Goal: Information Seeking & Learning: Learn about a topic

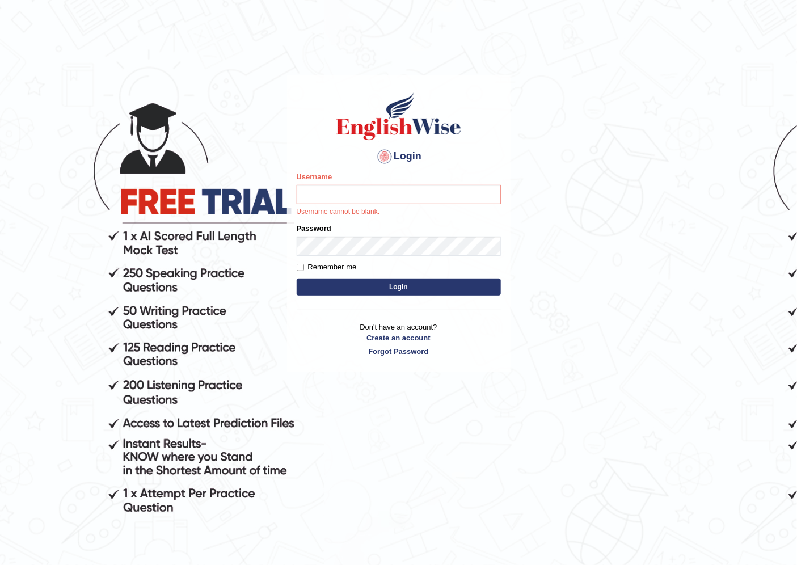
type input "scarlet30"
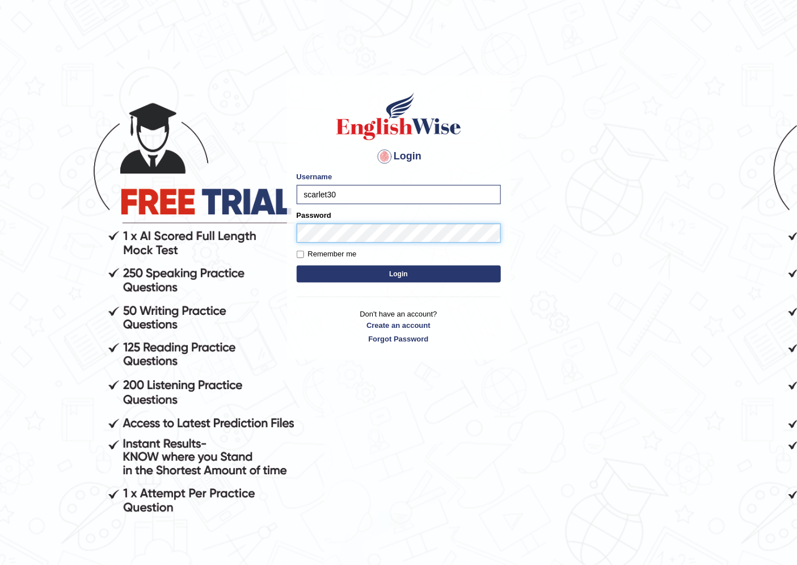
click at [348, 243] on form "Please fix the following errors: Username scarlet30 Password Remember me Login" at bounding box center [399, 228] width 204 height 114
click at [297, 266] on button "Login" at bounding box center [399, 274] width 204 height 17
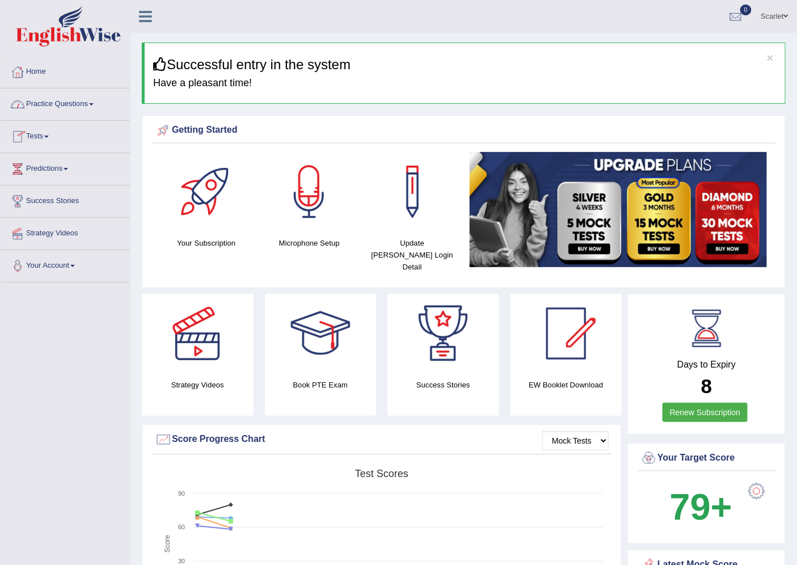
click at [78, 100] on link "Practice Questions" at bounding box center [65, 103] width 129 height 28
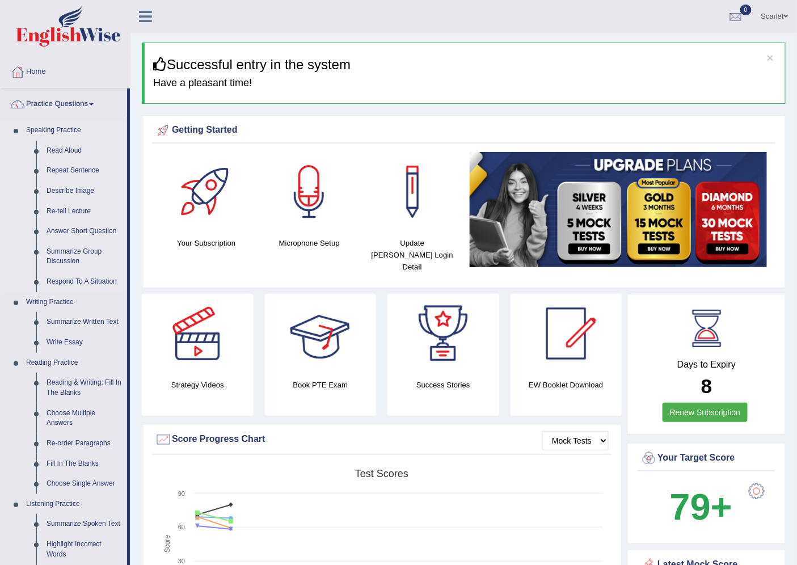
click at [71, 140] on link "Speaking Practice" at bounding box center [74, 130] width 106 height 20
click at [70, 152] on link "Read Aloud" at bounding box center [84, 151] width 86 height 20
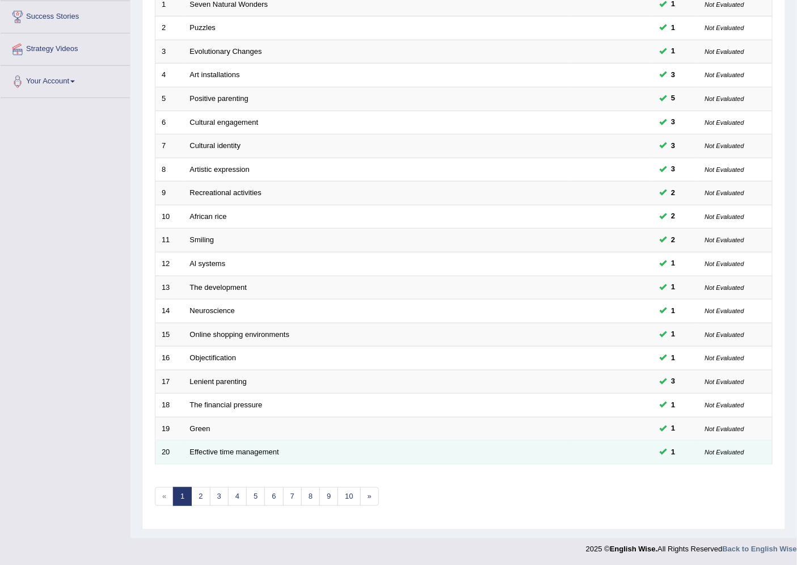
scroll to position [186, 0]
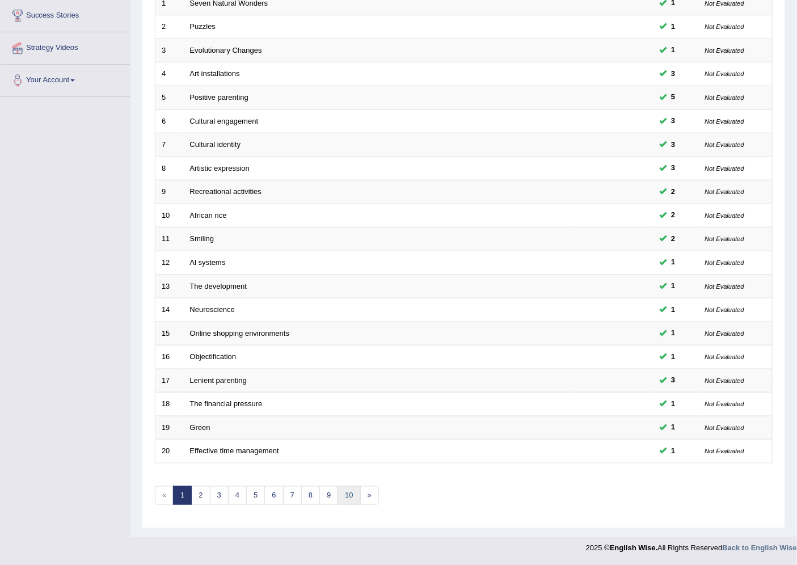
click at [358, 492] on link "10" at bounding box center [349, 495] width 23 height 19
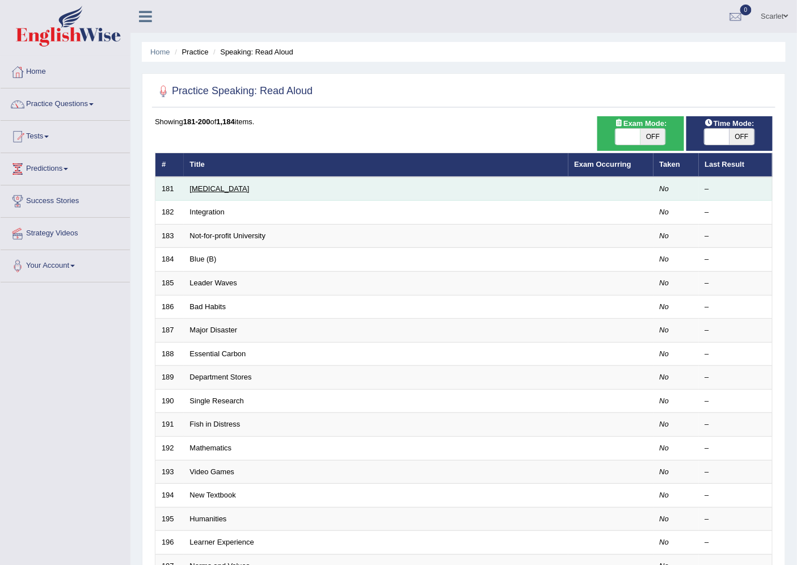
click at [208, 191] on link "Medical Test" at bounding box center [220, 188] width 60 height 9
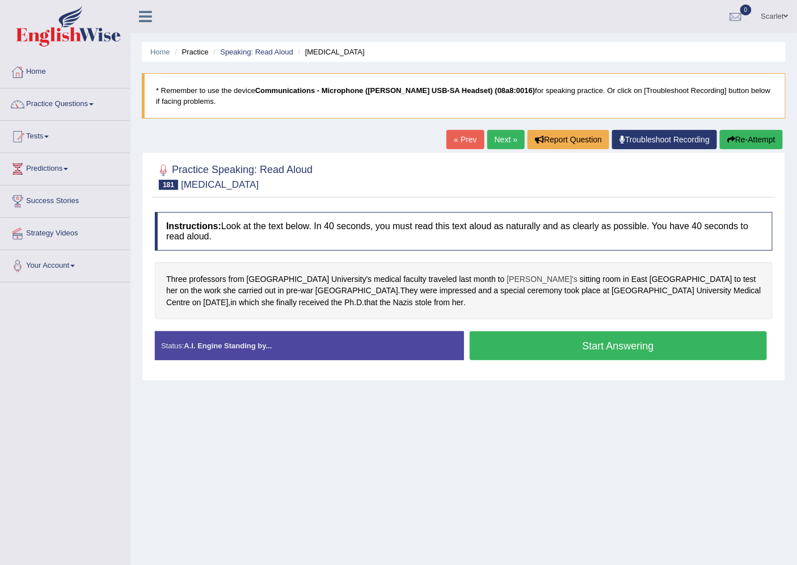
click at [507, 276] on span "Ingeborg's" at bounding box center [542, 280] width 71 height 12
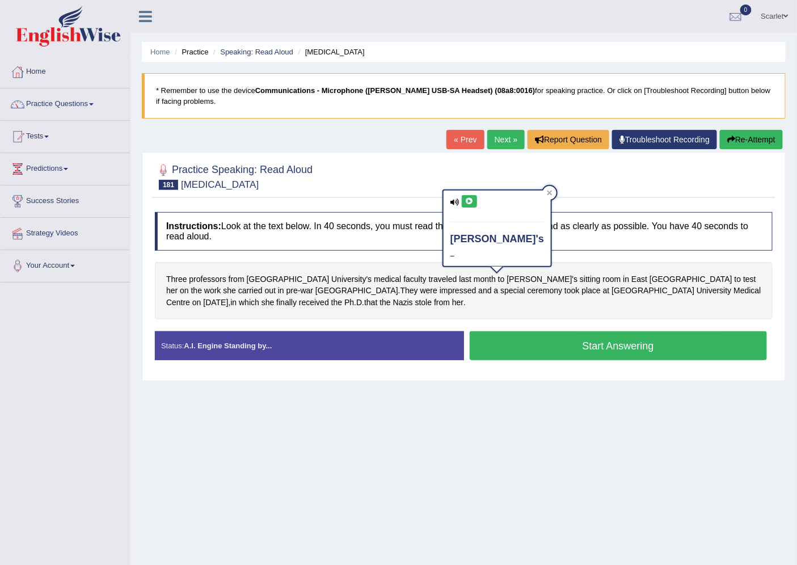
click at [472, 200] on icon at bounding box center [469, 201] width 9 height 7
click at [470, 201] on icon at bounding box center [469, 201] width 9 height 7
click at [470, 200] on icon at bounding box center [469, 201] width 9 height 7
click at [470, 201] on icon at bounding box center [469, 201] width 9 height 7
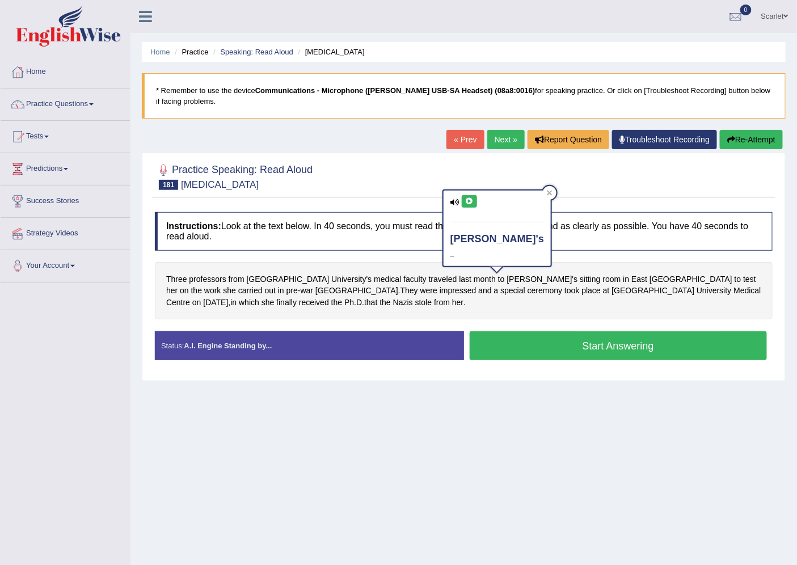
click at [671, 138] on link "Troubleshoot Recording" at bounding box center [664, 139] width 105 height 19
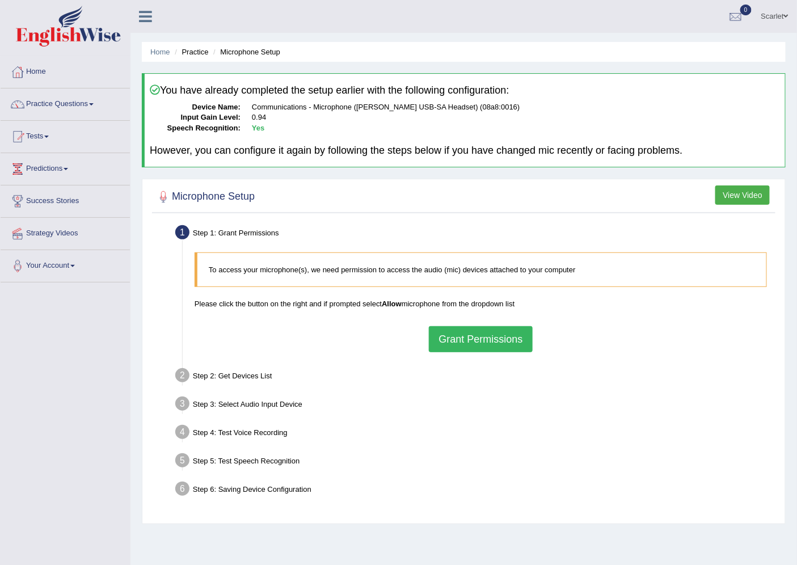
click at [490, 339] on button "Grant Permissions" at bounding box center [480, 339] width 103 height 26
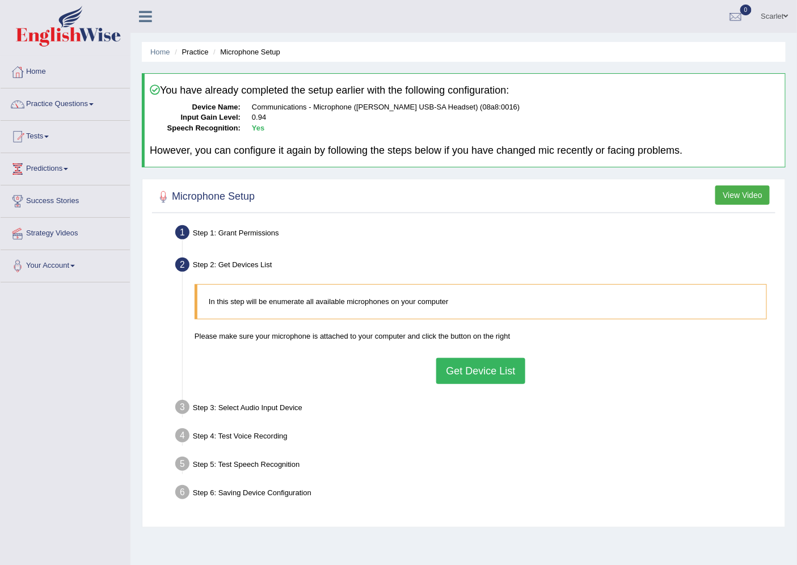
click at [482, 375] on button "Get Device List" at bounding box center [480, 371] width 89 height 26
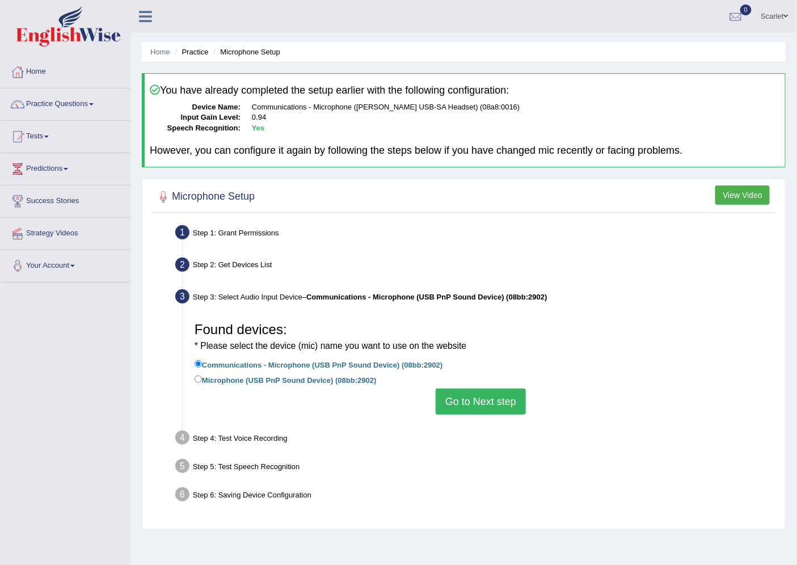
click at [462, 404] on button "Go to Next step" at bounding box center [481, 402] width 90 height 26
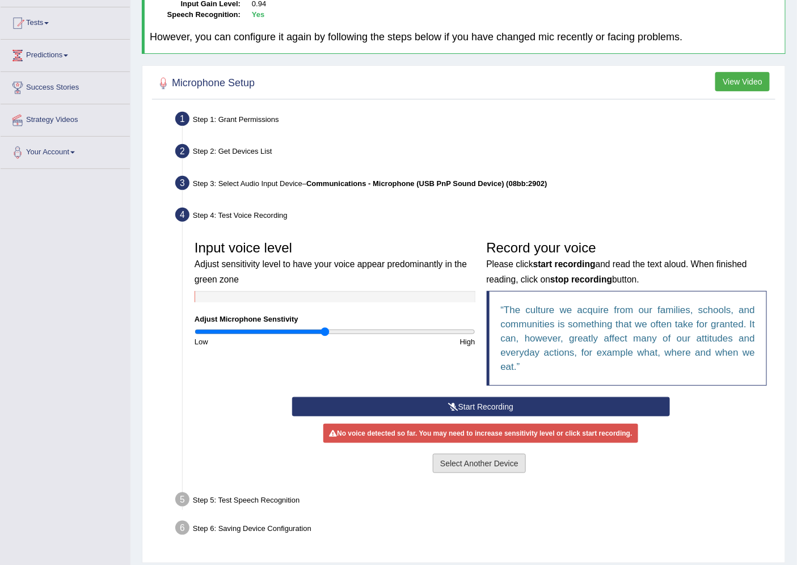
scroll to position [148, 0]
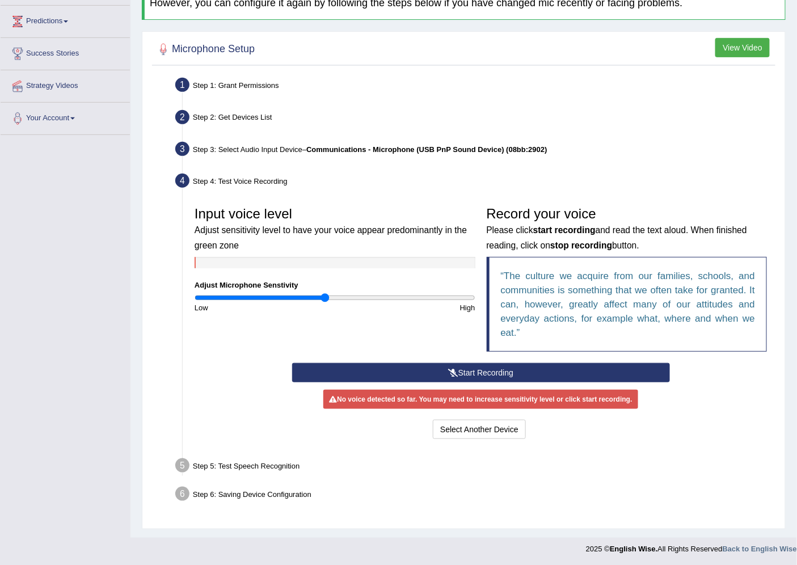
click at [484, 369] on button "Start Recording" at bounding box center [481, 372] width 378 height 19
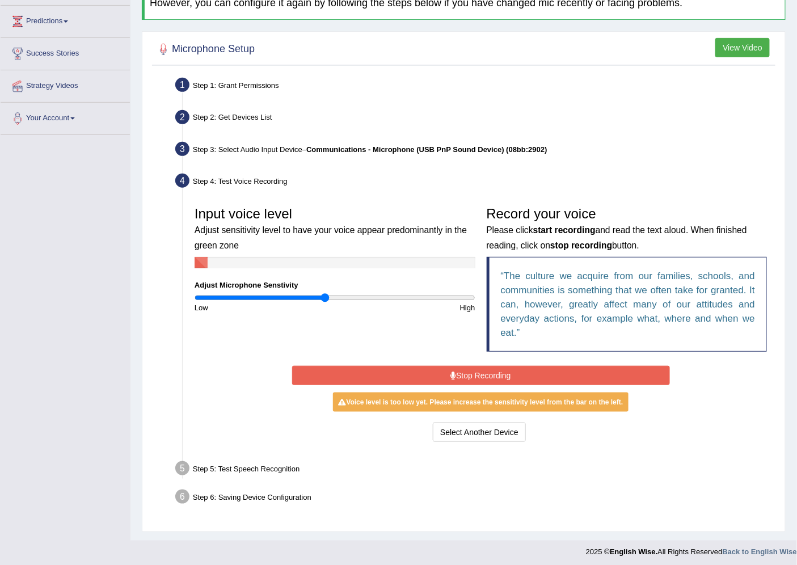
click at [532, 376] on button "Stop Recording" at bounding box center [481, 375] width 378 height 19
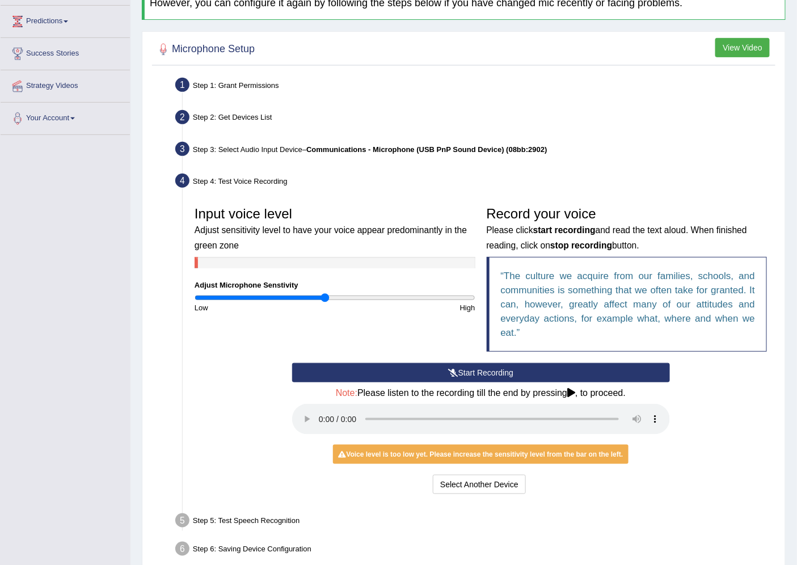
click at [438, 520] on div "Step 5: Test Speech Recognition" at bounding box center [475, 522] width 610 height 25
click at [38, 18] on link "Predictions" at bounding box center [65, 20] width 129 height 28
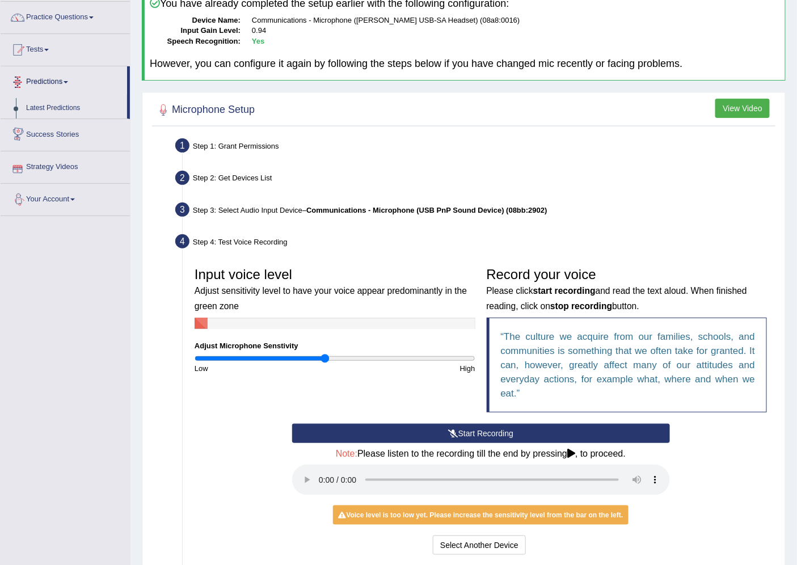
scroll to position [0, 0]
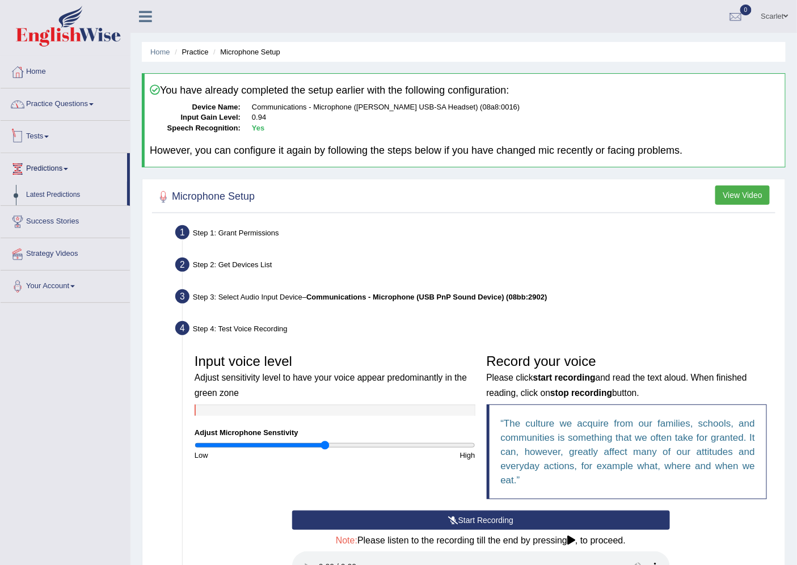
click at [65, 105] on link "Practice Questions" at bounding box center [65, 103] width 129 height 28
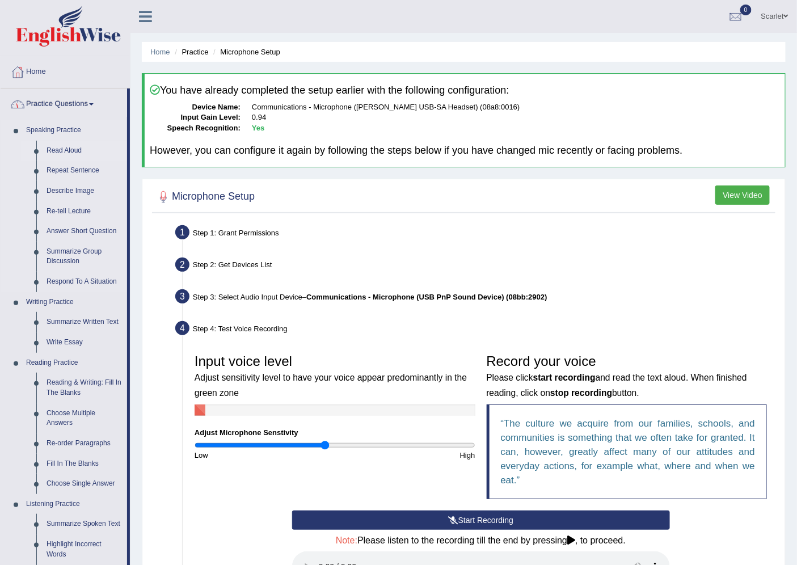
click at [69, 146] on link "Read Aloud" at bounding box center [84, 151] width 86 height 20
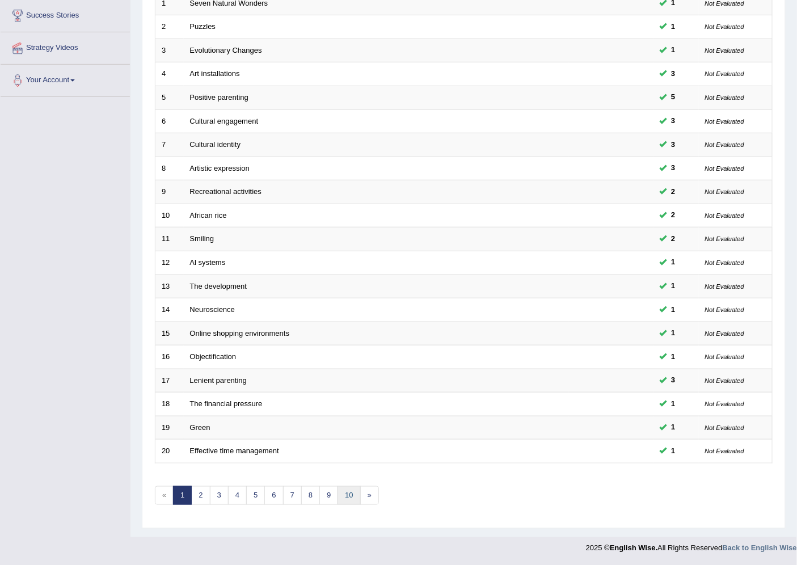
click at [355, 498] on link "10" at bounding box center [349, 495] width 23 height 19
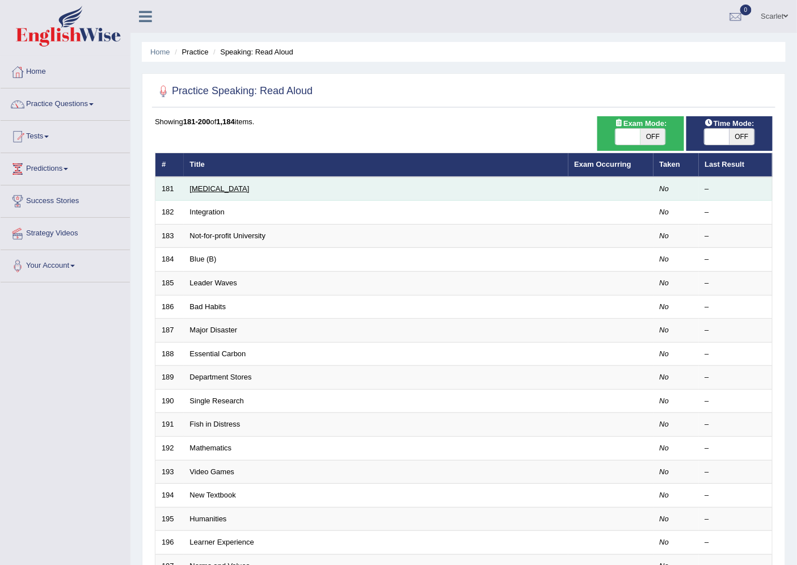
click at [200, 186] on link "[MEDICAL_DATA]" at bounding box center [220, 188] width 60 height 9
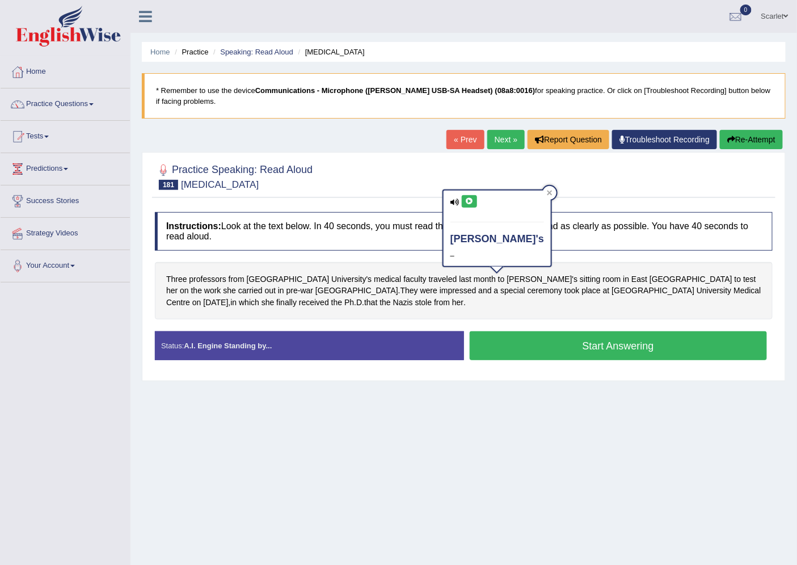
click at [463, 199] on button at bounding box center [469, 201] width 15 height 12
click at [468, 200] on icon at bounding box center [469, 201] width 9 height 7
click at [465, 207] on button at bounding box center [469, 201] width 15 height 12
click at [453, 203] on icon at bounding box center [455, 202] width 9 height 7
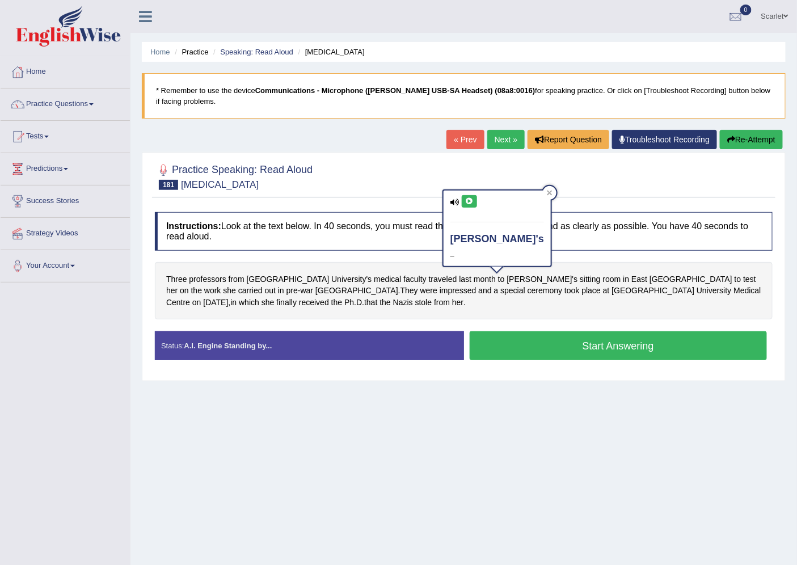
click at [471, 241] on h4 "ingeborg's" at bounding box center [498, 239] width 94 height 11
click at [467, 201] on icon at bounding box center [469, 201] width 9 height 7
click at [543, 188] on div at bounding box center [550, 193] width 14 height 14
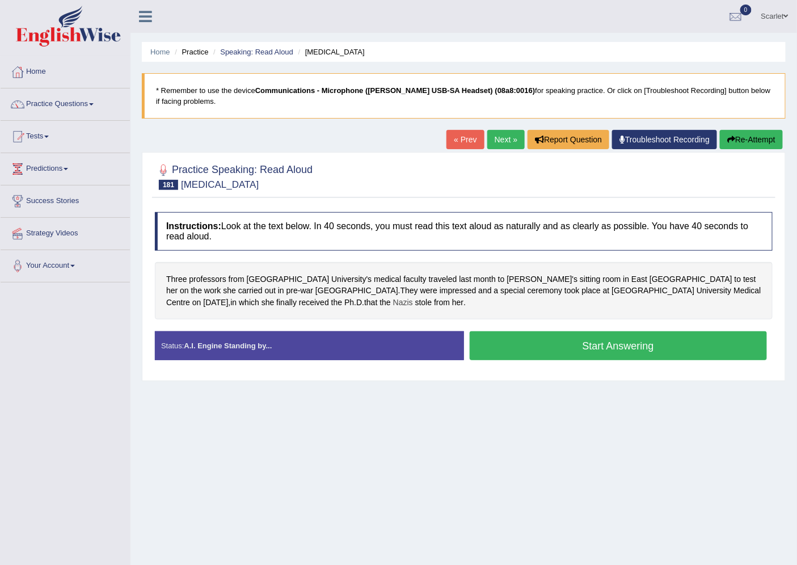
click at [393, 304] on span "Nazis" at bounding box center [403, 303] width 20 height 12
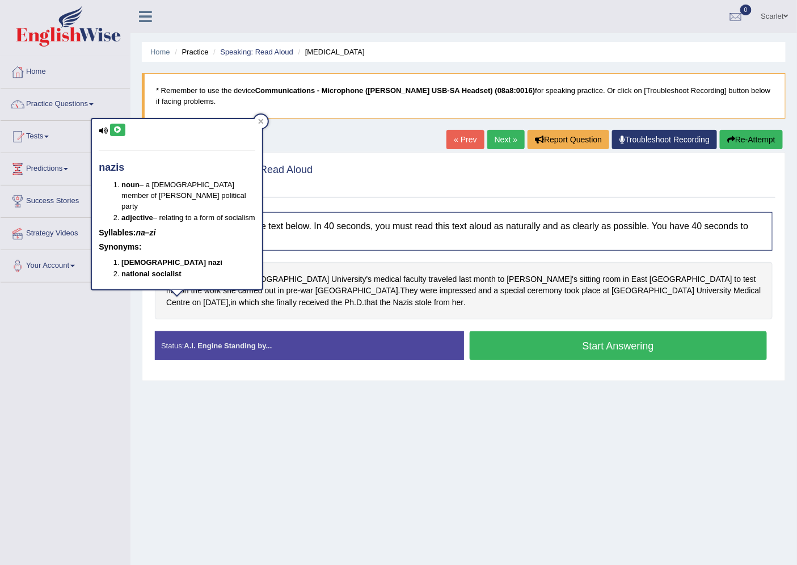
click at [115, 132] on icon at bounding box center [118, 130] width 9 height 7
click at [255, 120] on div at bounding box center [261, 122] width 14 height 14
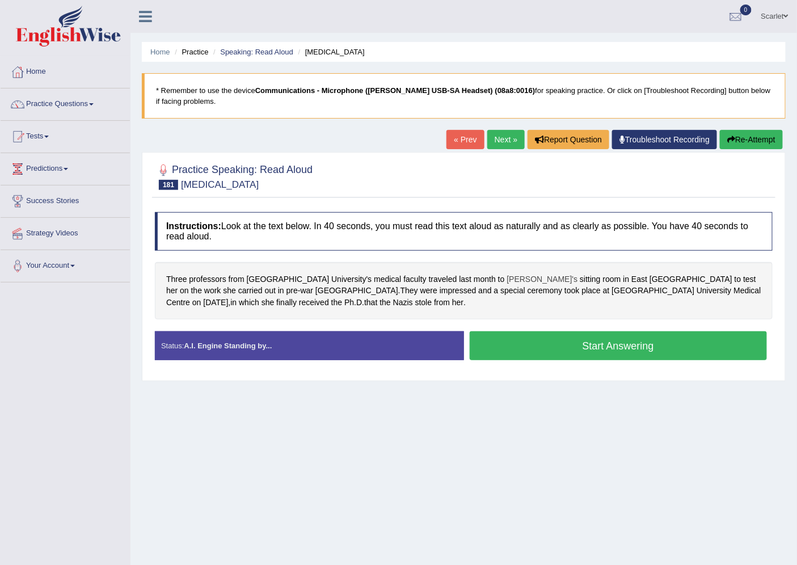
click at [507, 276] on span "Ingeborg's" at bounding box center [542, 280] width 71 height 12
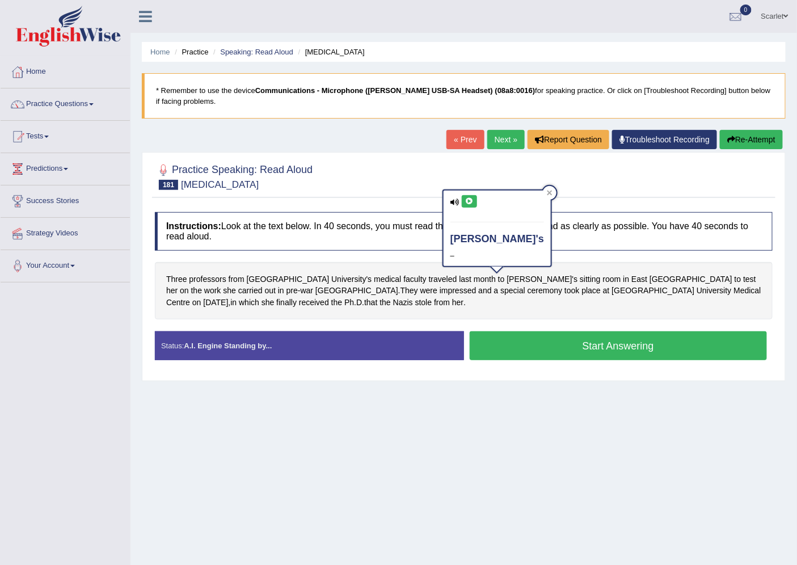
click at [468, 203] on icon at bounding box center [469, 201] width 9 height 7
click at [548, 192] on icon at bounding box center [550, 192] width 5 height 5
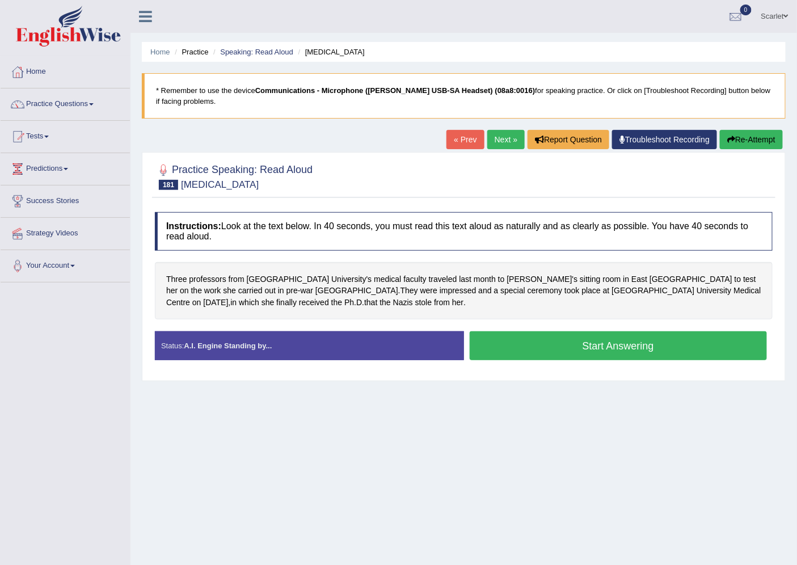
click at [501, 137] on link "Next »" at bounding box center [506, 139] width 37 height 19
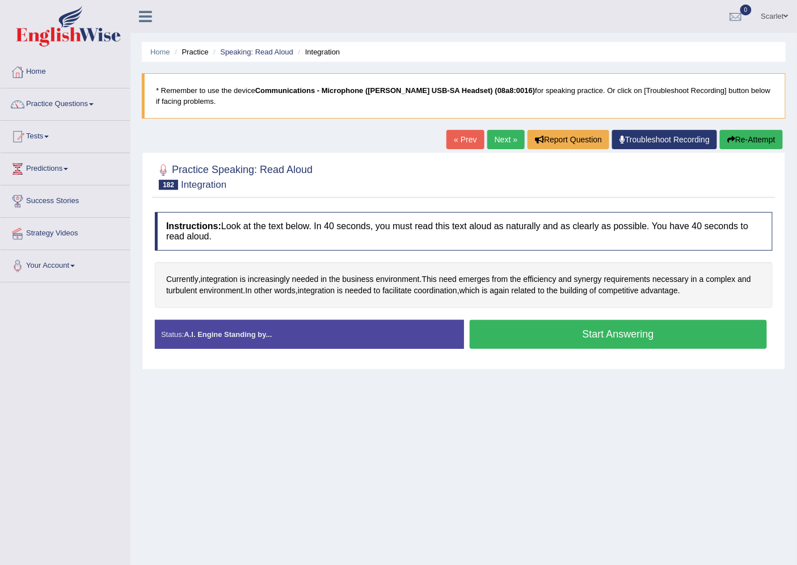
click at [523, 343] on button "Start Answering" at bounding box center [619, 334] width 298 height 29
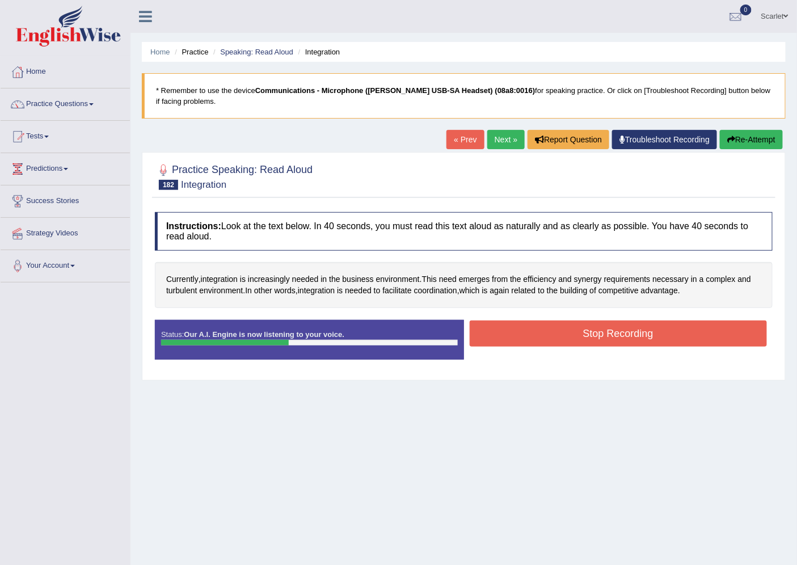
click at [625, 330] on button "Stop Recording" at bounding box center [619, 334] width 298 height 26
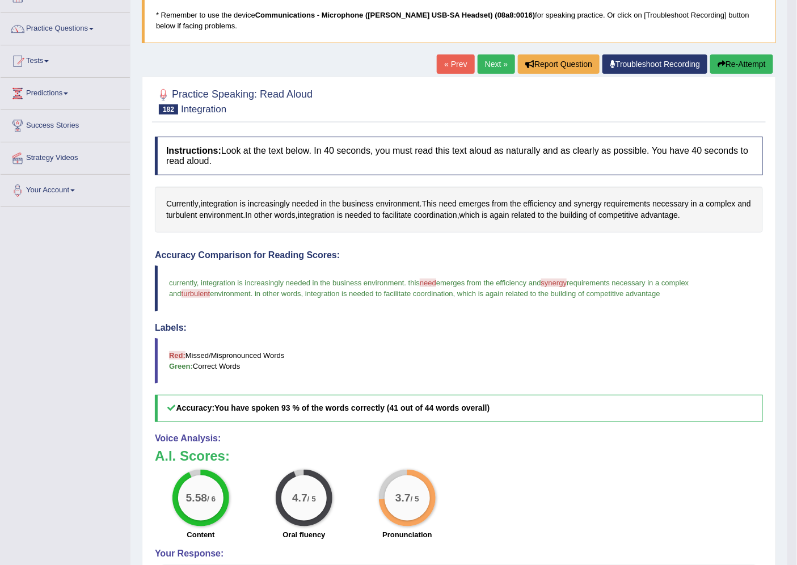
scroll to position [63, 0]
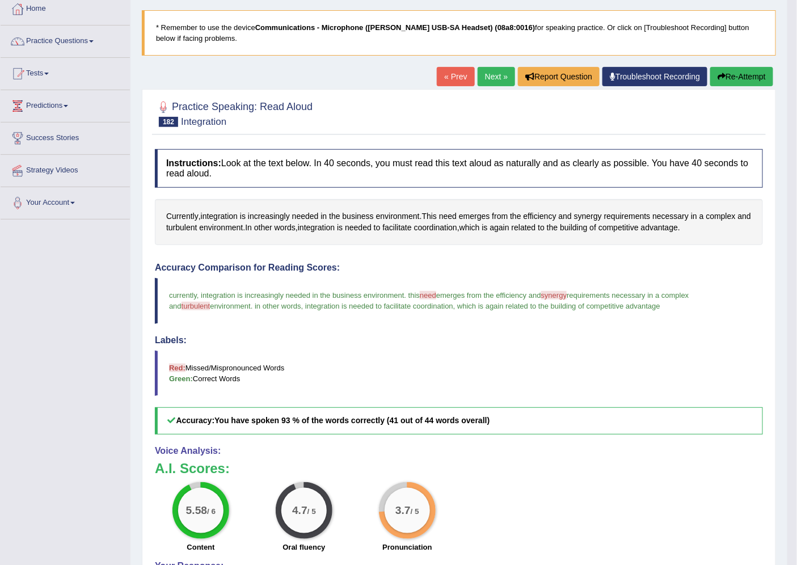
click at [496, 72] on link "Next »" at bounding box center [496, 76] width 37 height 19
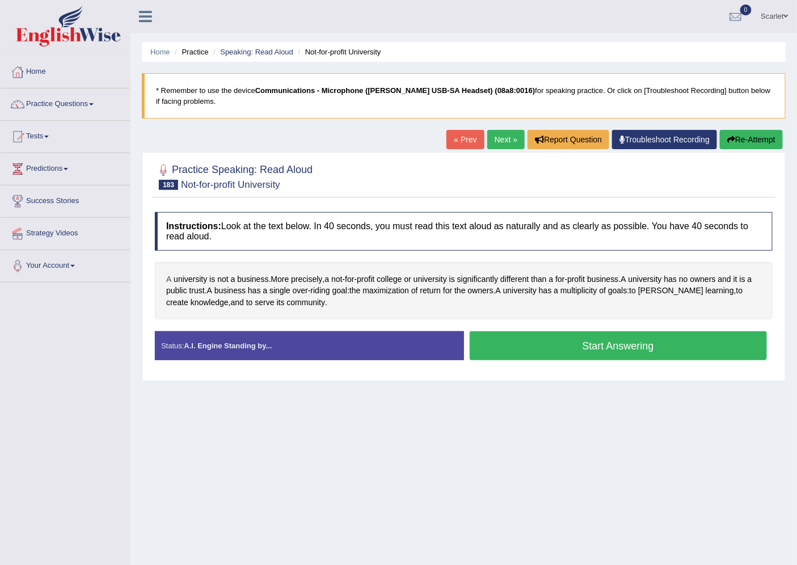
click at [171, 280] on span "A" at bounding box center [168, 280] width 5 height 12
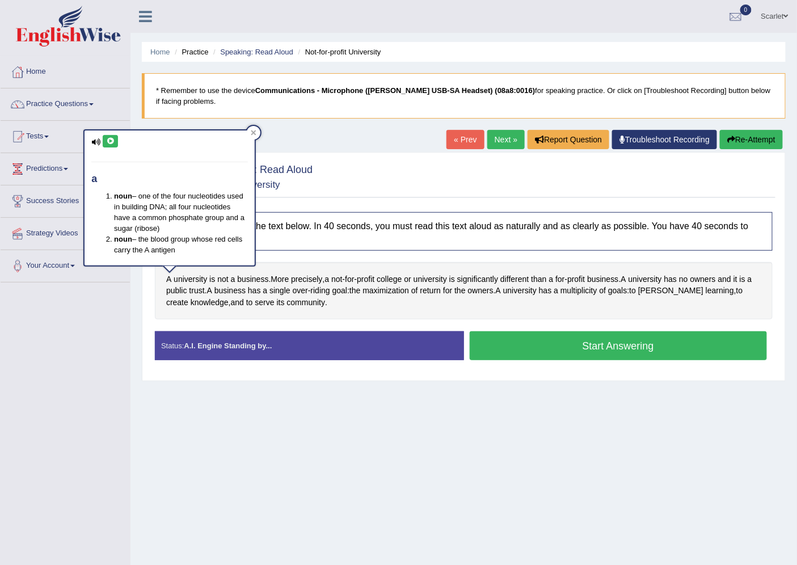
click at [103, 139] on button at bounding box center [110, 141] width 15 height 12
click at [251, 135] on div at bounding box center [254, 133] width 14 height 14
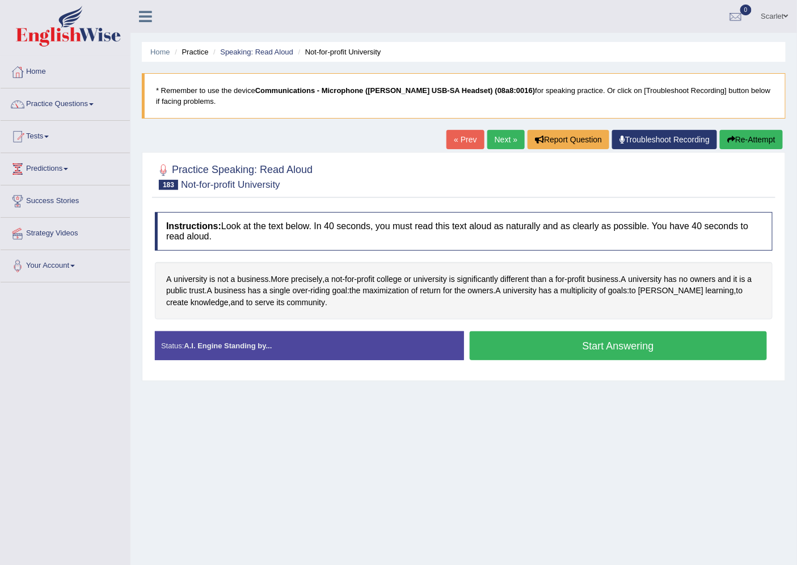
click at [525, 343] on button "Start Answering" at bounding box center [619, 345] width 298 height 29
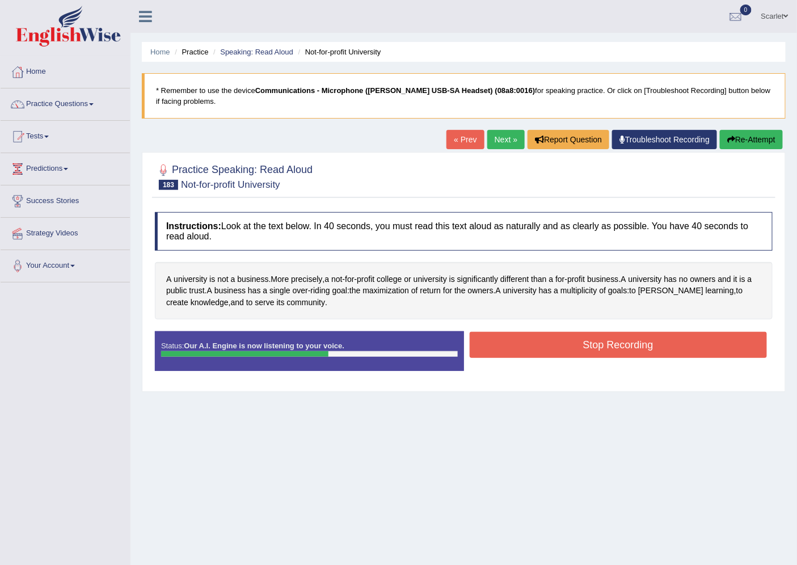
click at [534, 343] on button "Stop Recording" at bounding box center [619, 345] width 298 height 26
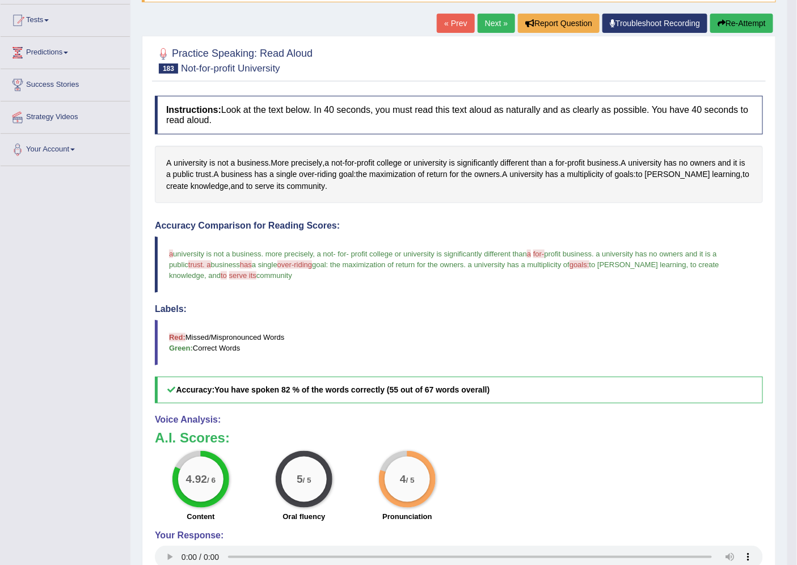
scroll to position [94, 0]
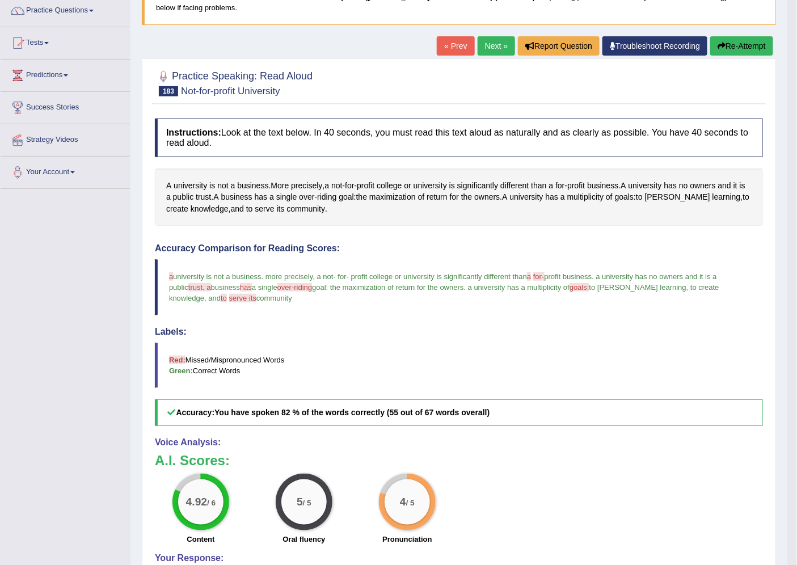
click at [495, 47] on link "Next »" at bounding box center [496, 45] width 37 height 19
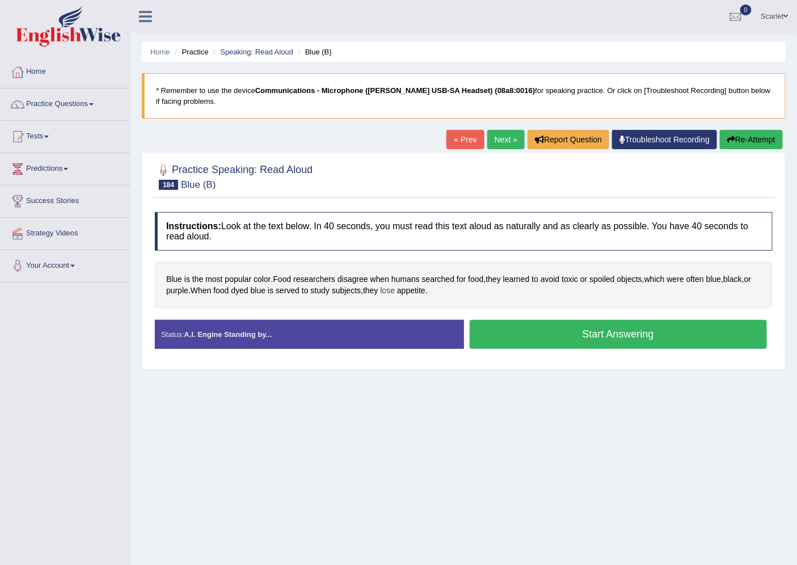
click at [396, 290] on span "lose" at bounding box center [388, 291] width 15 height 12
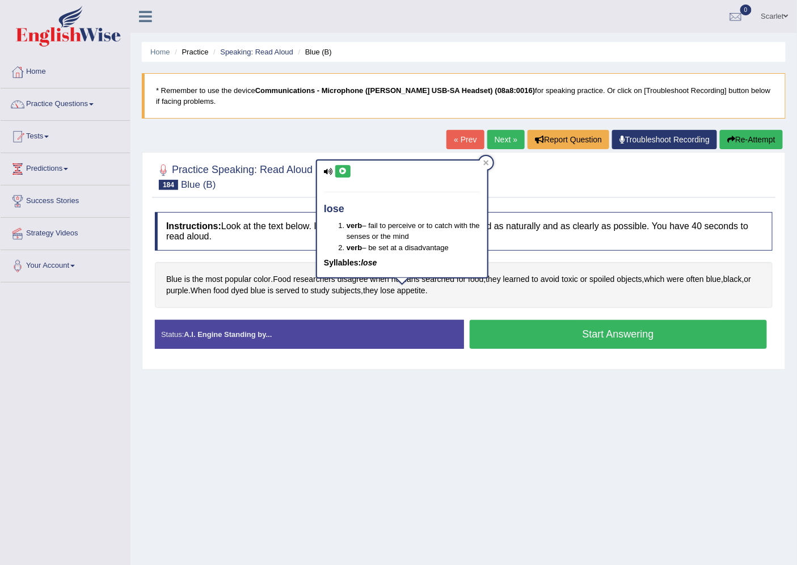
click at [350, 171] on div "lose verb – fail to perceive or to catch with the senses or the mind verb – be …" at bounding box center [402, 219] width 170 height 117
click at [348, 173] on button at bounding box center [342, 171] width 15 height 12
click at [782, 19] on link "Scarlet" at bounding box center [775, 15] width 44 height 30
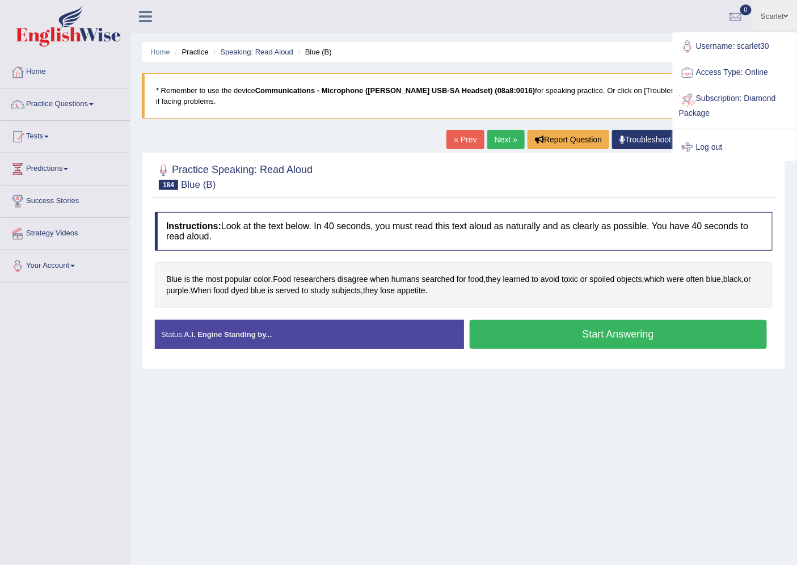
click at [715, 144] on link "Log out" at bounding box center [735, 148] width 123 height 26
